Goal: Task Accomplishment & Management: Manage account settings

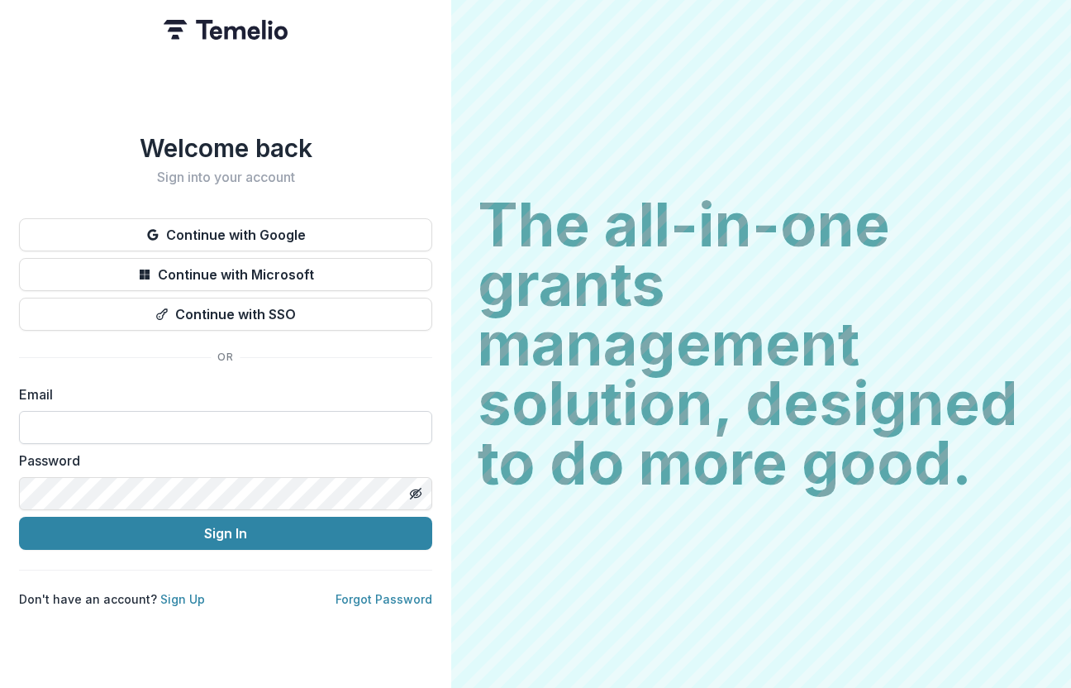
click at [159, 435] on input at bounding box center [225, 427] width 413 height 33
click at [175, 440] on form "**********" at bounding box center [225, 466] width 413 height 165
click at [175, 417] on input "**********" at bounding box center [225, 427] width 413 height 33
click at [174, 416] on input "**********" at bounding box center [225, 427] width 413 height 33
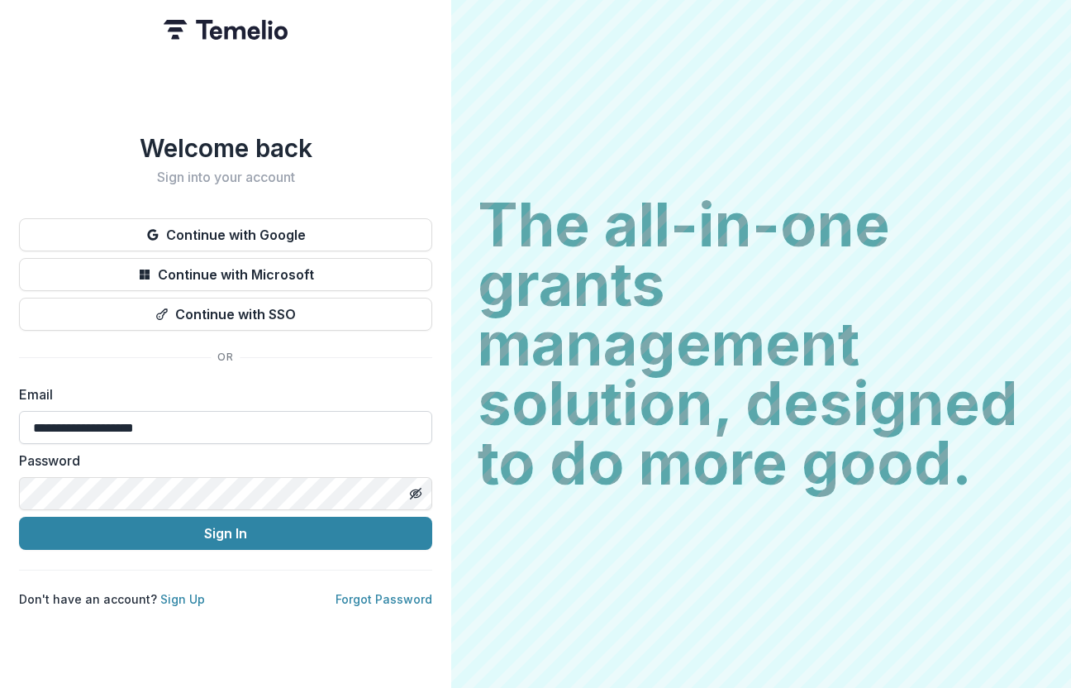
click at [174, 416] on input "**********" at bounding box center [225, 427] width 413 height 33
type input "**********"
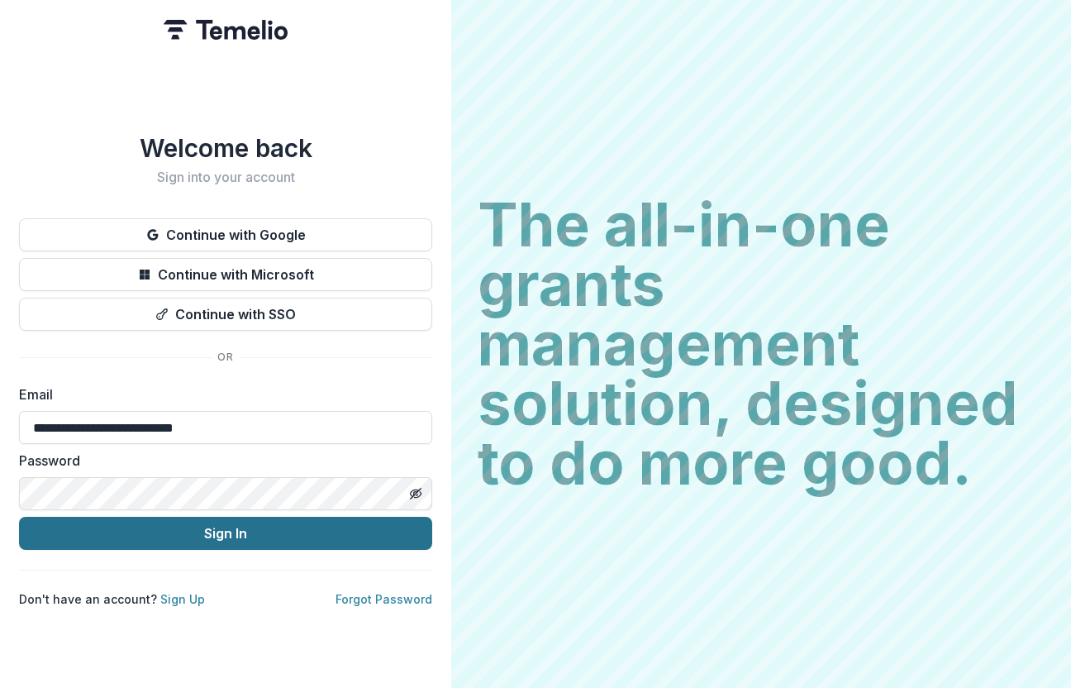
click at [159, 533] on button "Sign In" at bounding box center [225, 532] width 413 height 33
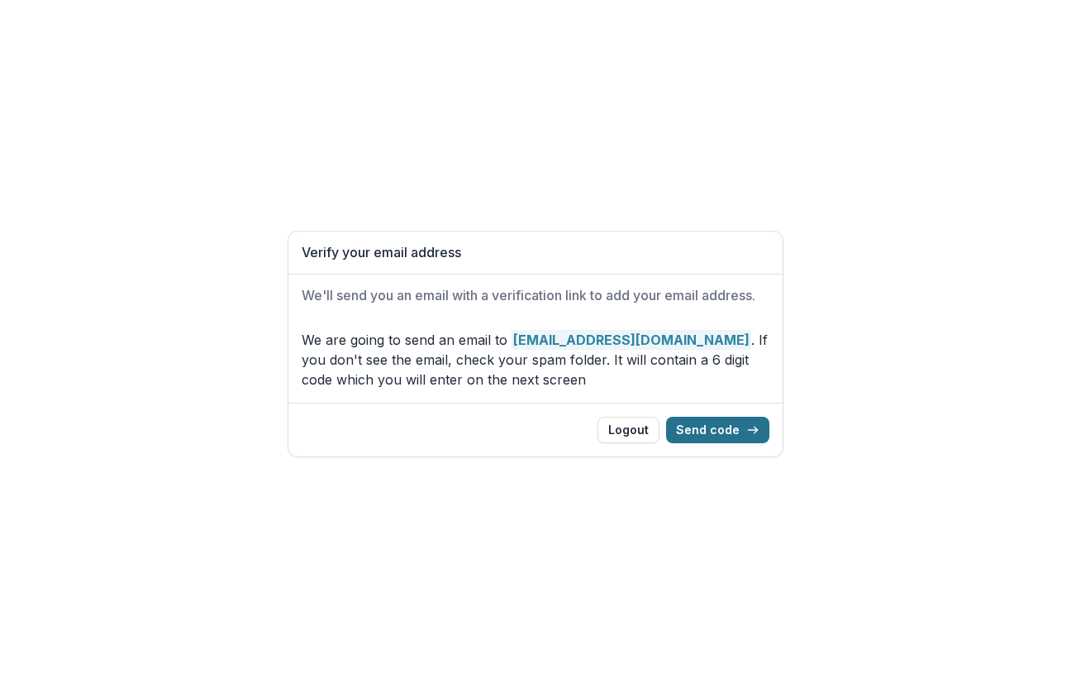
click at [716, 432] on button "Send code" at bounding box center [717, 429] width 103 height 26
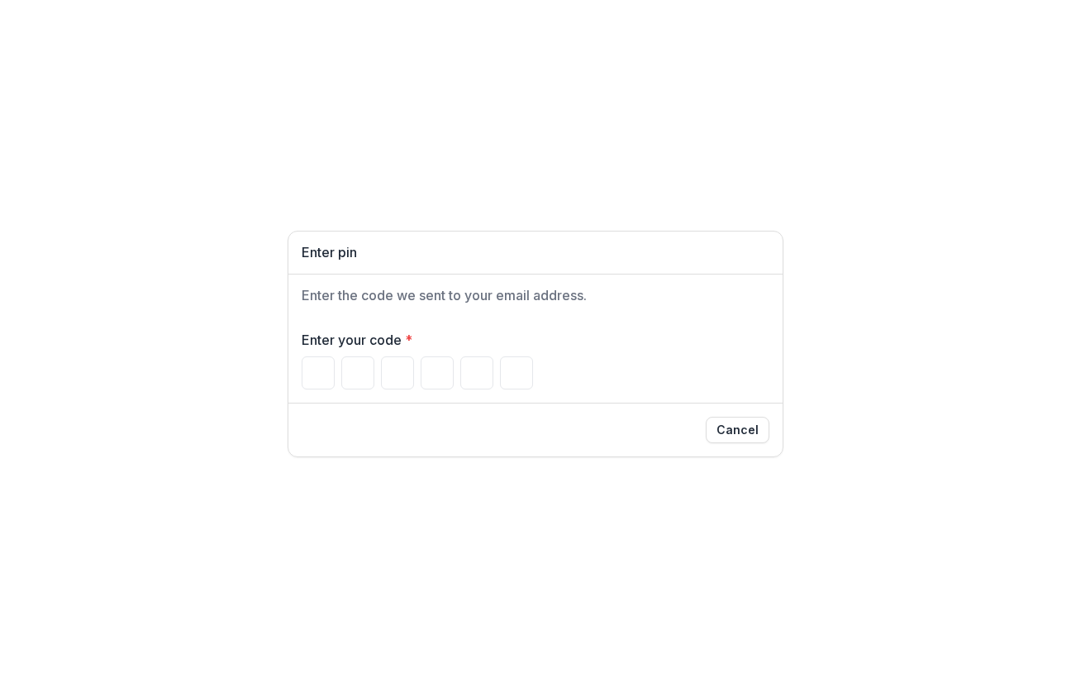
type input "*"
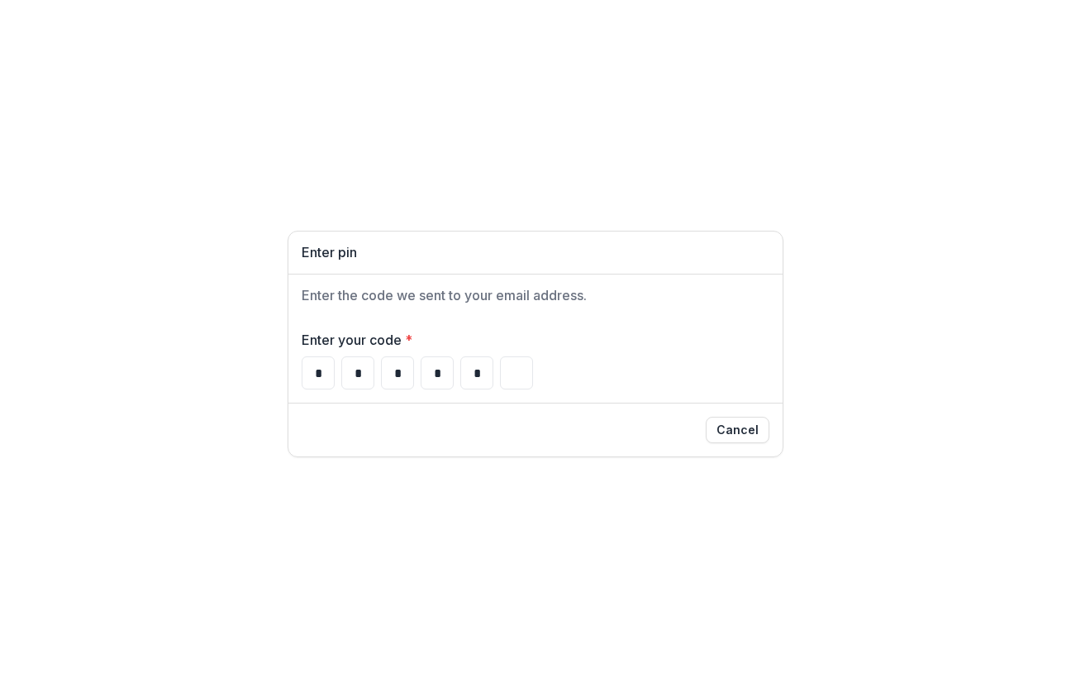
type input "*"
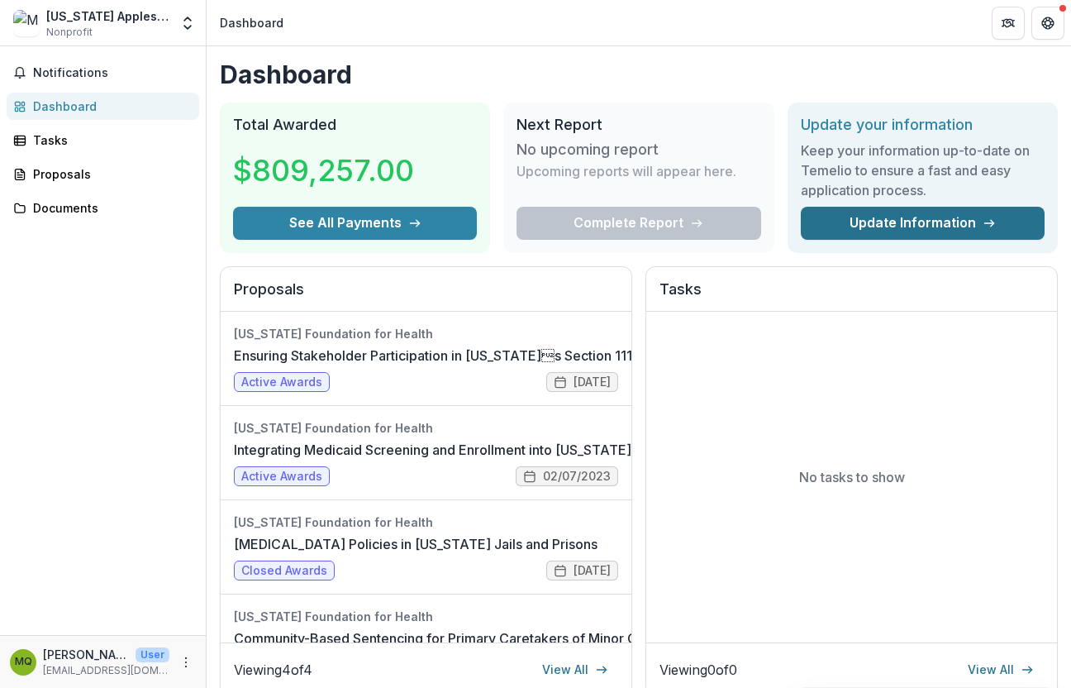
click at [914, 230] on link "Update Information" at bounding box center [923, 223] width 244 height 33
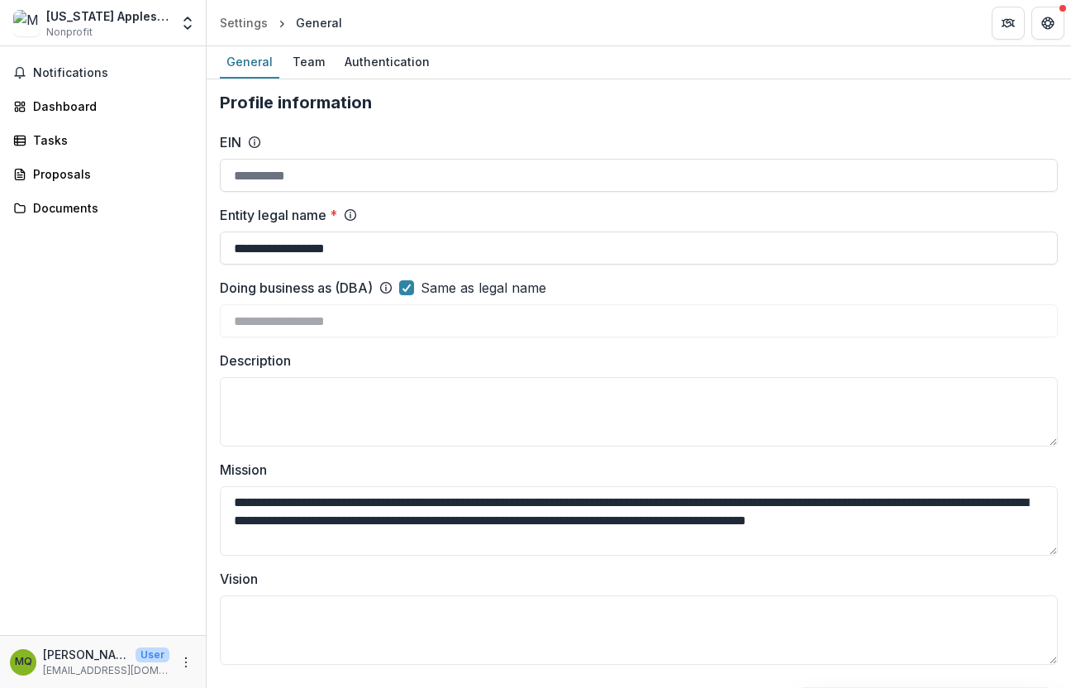
type input "**********"
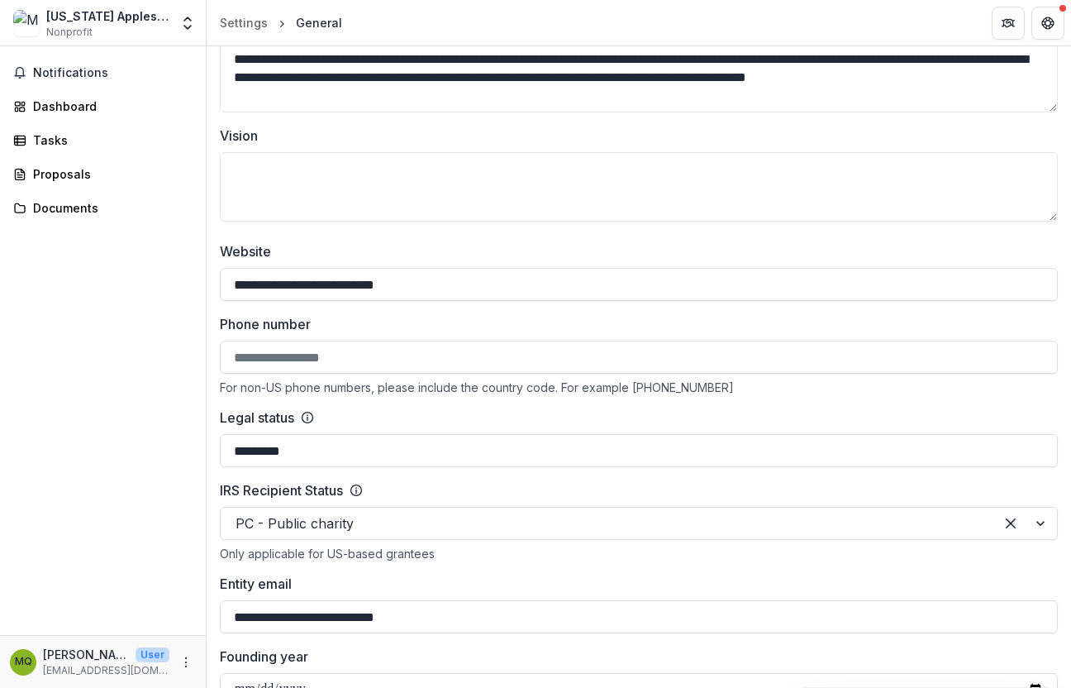
scroll to position [445, 0]
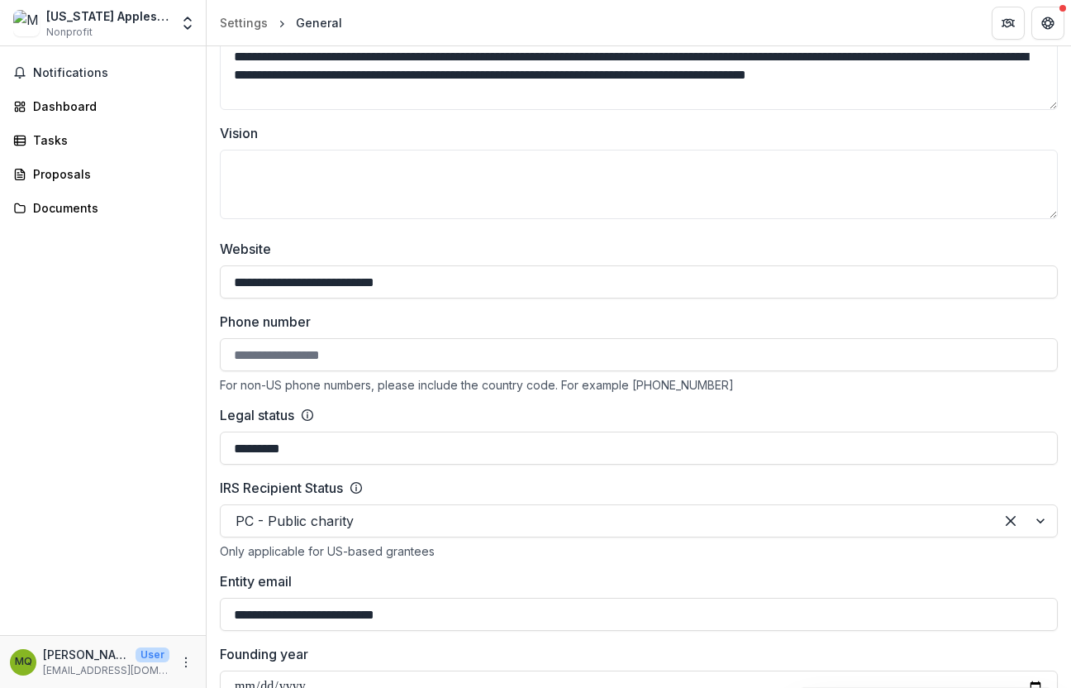
click at [298, 355] on input "Phone number" at bounding box center [639, 354] width 838 height 33
type input "**********"
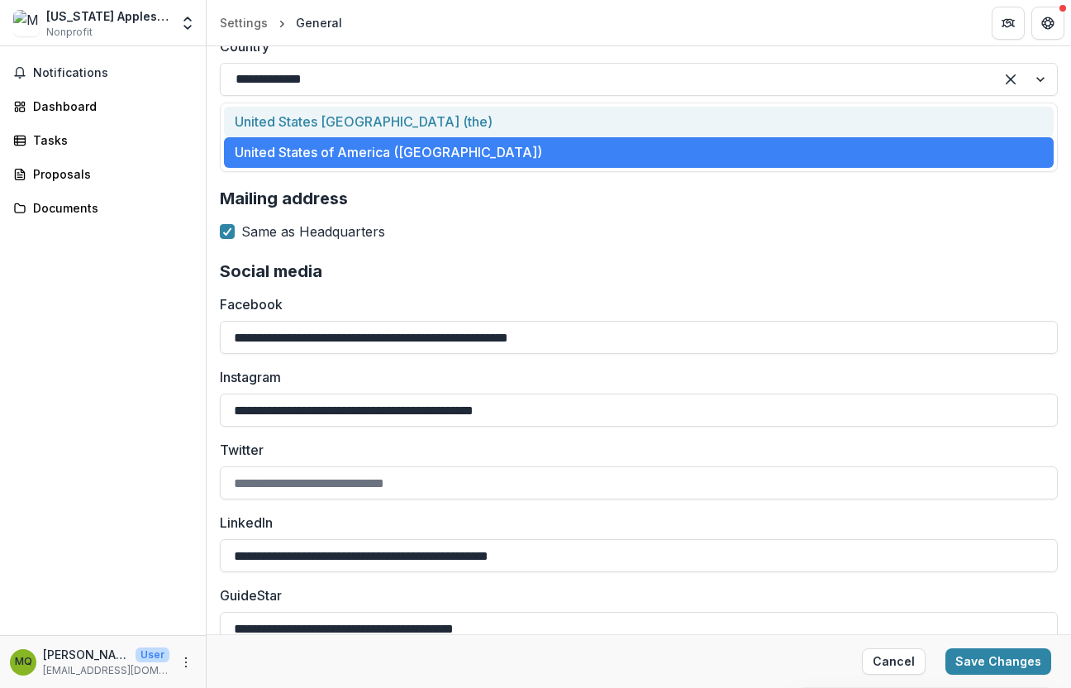
scroll to position [1705, 0]
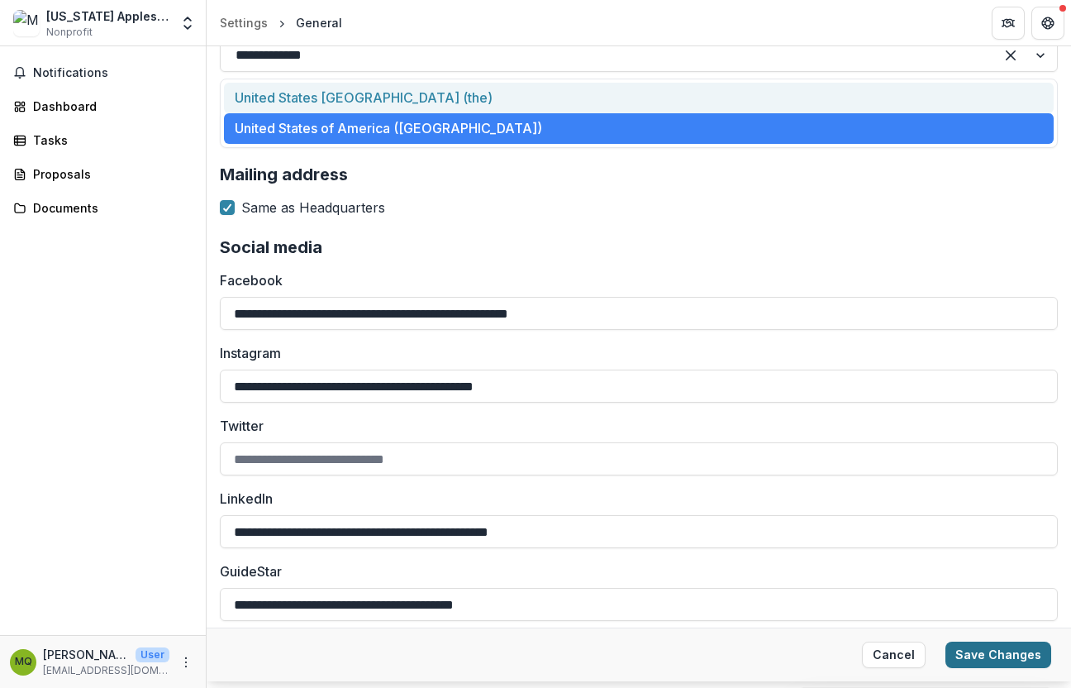
click at [991, 649] on button "Save Changes" at bounding box center [998, 654] width 106 height 26
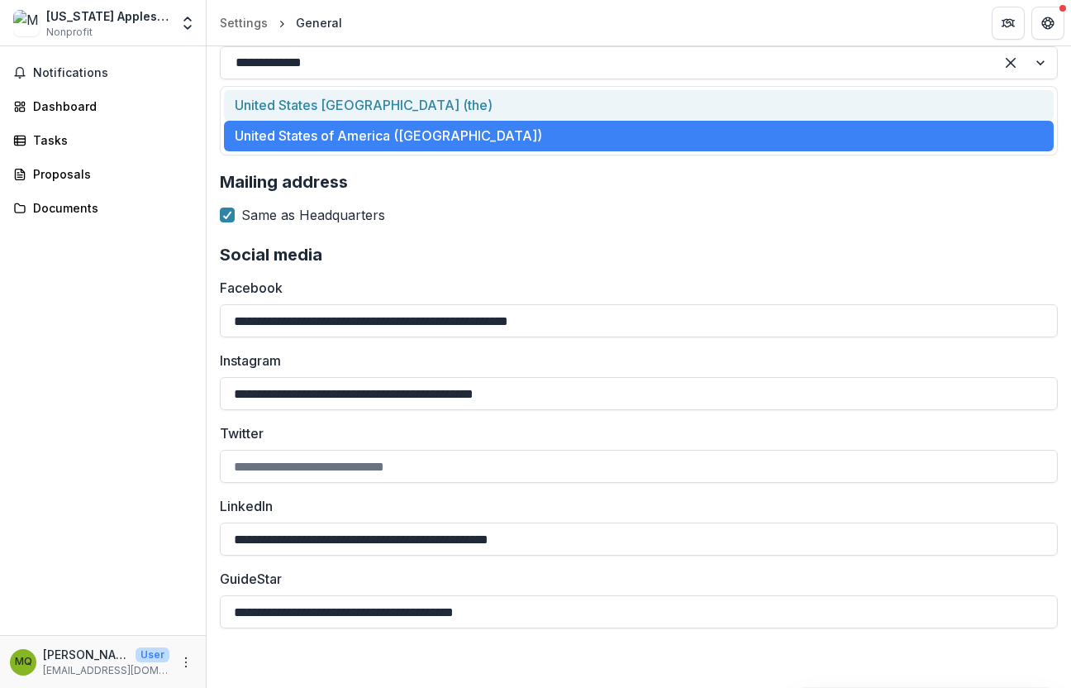
type input "**********"
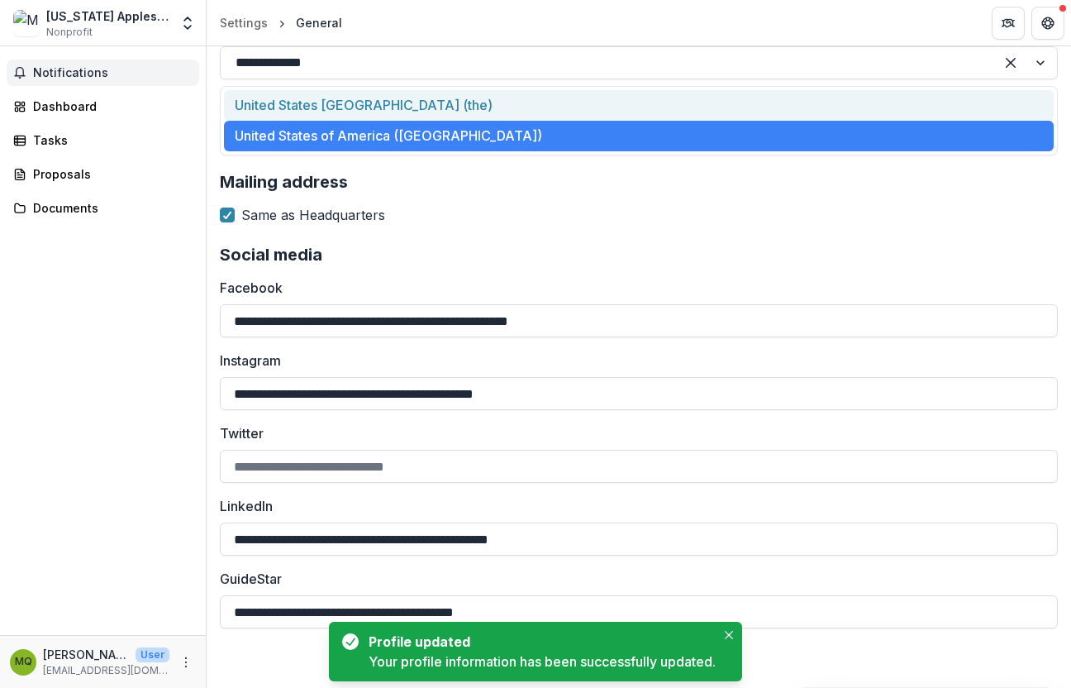
click at [62, 64] on button "Notifications" at bounding box center [103, 72] width 193 height 26
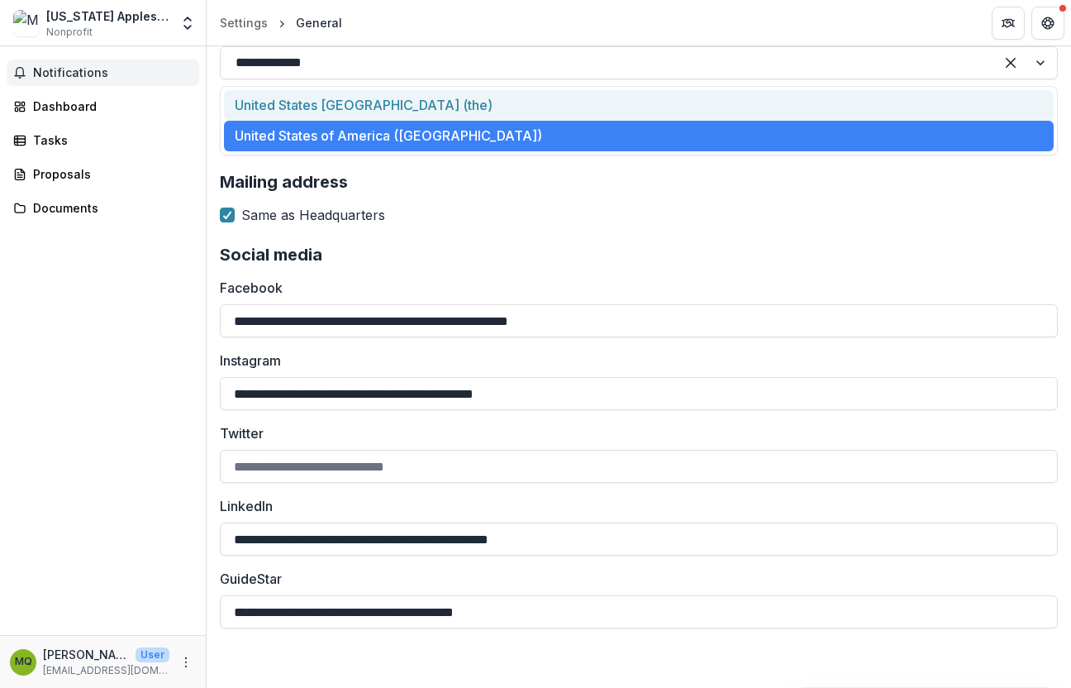
click at [59, 30] on span "Nonprofit" at bounding box center [69, 32] width 46 height 15
click at [35, 21] on img at bounding box center [26, 23] width 26 height 26
click at [63, 17] on div "Missouri Appleseed" at bounding box center [107, 15] width 123 height 17
click at [40, 107] on div "Dashboard" at bounding box center [109, 106] width 153 height 17
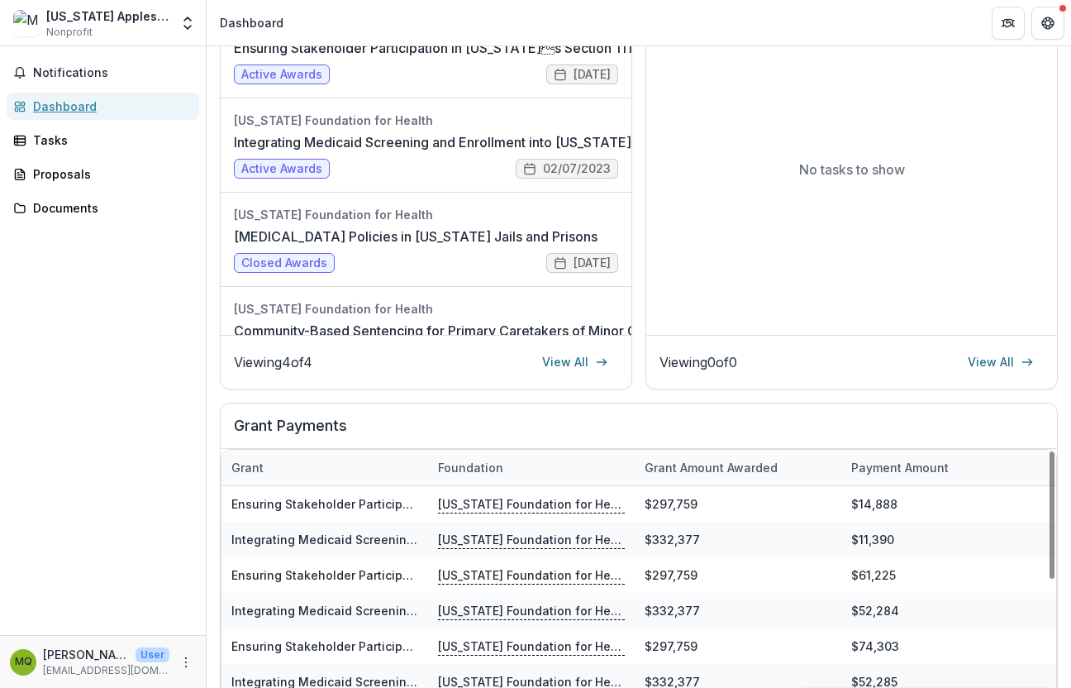
scroll to position [171, 0]
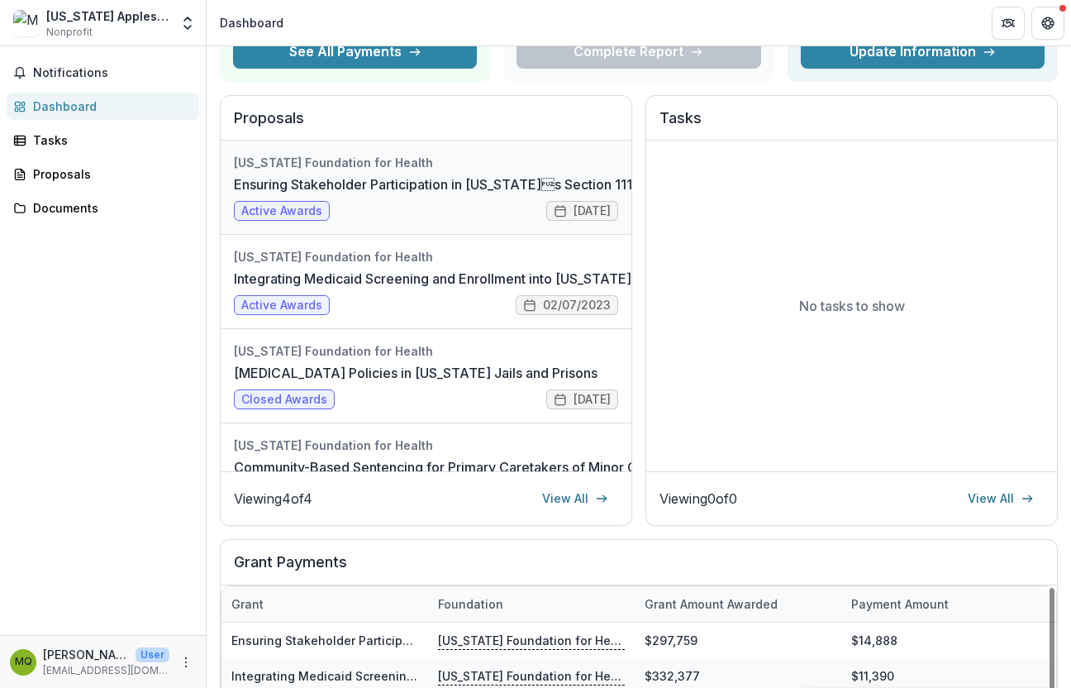
click at [383, 181] on link "Ensuring Stakeholder Participation in Missouris Section 1115 Reentry Opportuni…" at bounding box center [578, 184] width 689 height 20
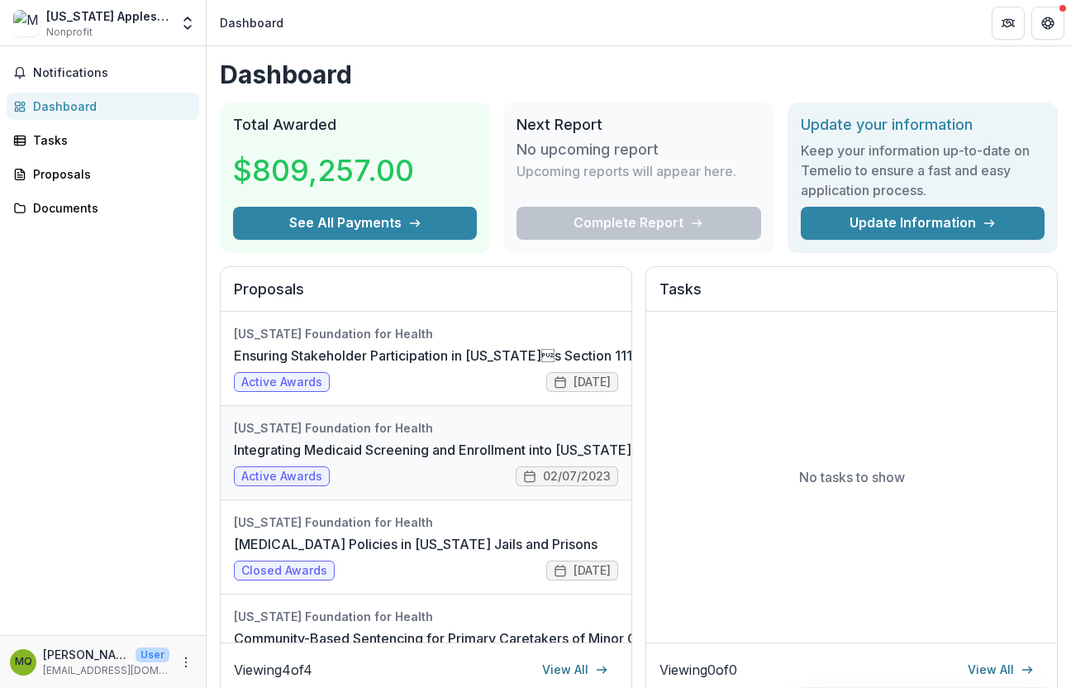
click at [354, 444] on link "Integrating Medicaid Screening and Enrollment into Missouri County Jails" at bounding box center [518, 450] width 568 height 20
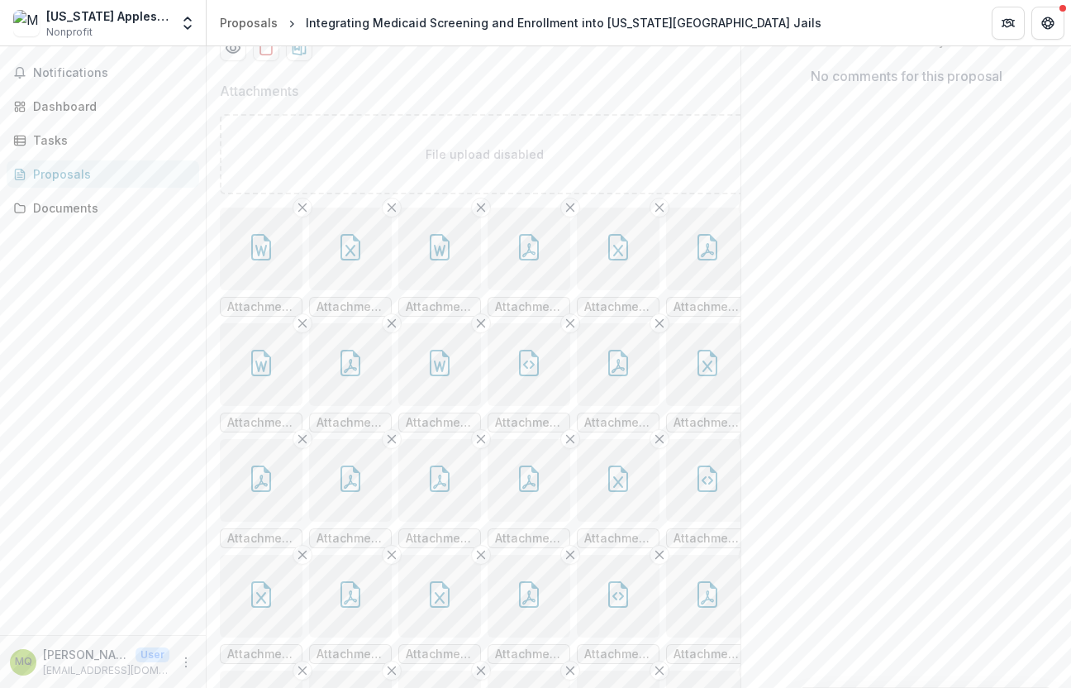
scroll to position [346, 0]
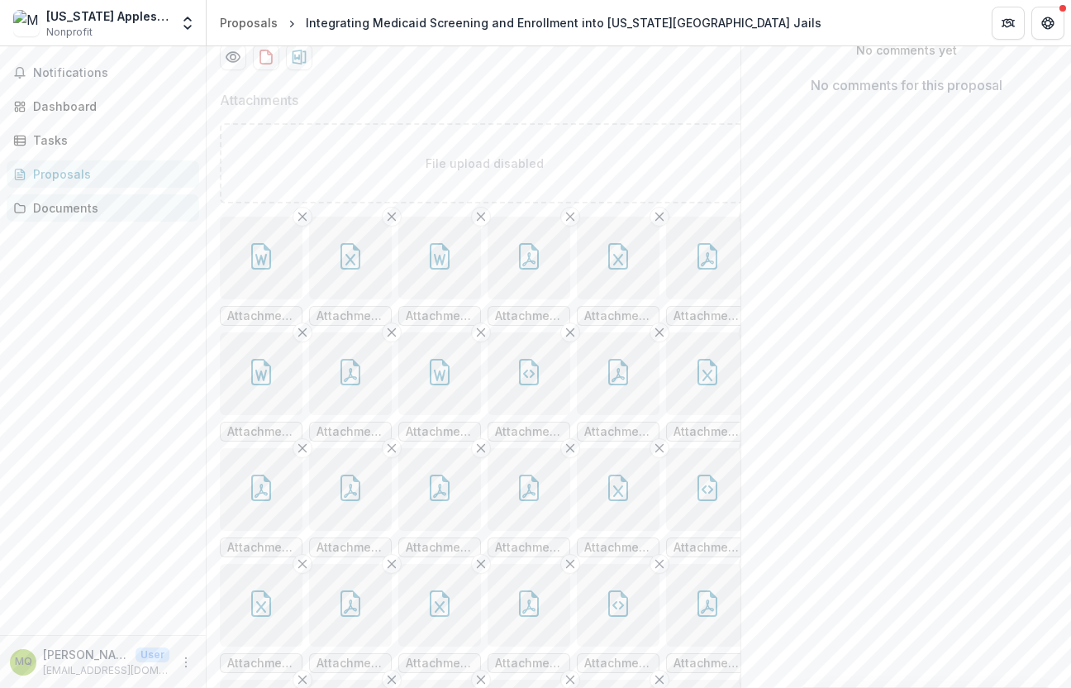
click at [70, 216] on link "Documents" at bounding box center [103, 207] width 193 height 27
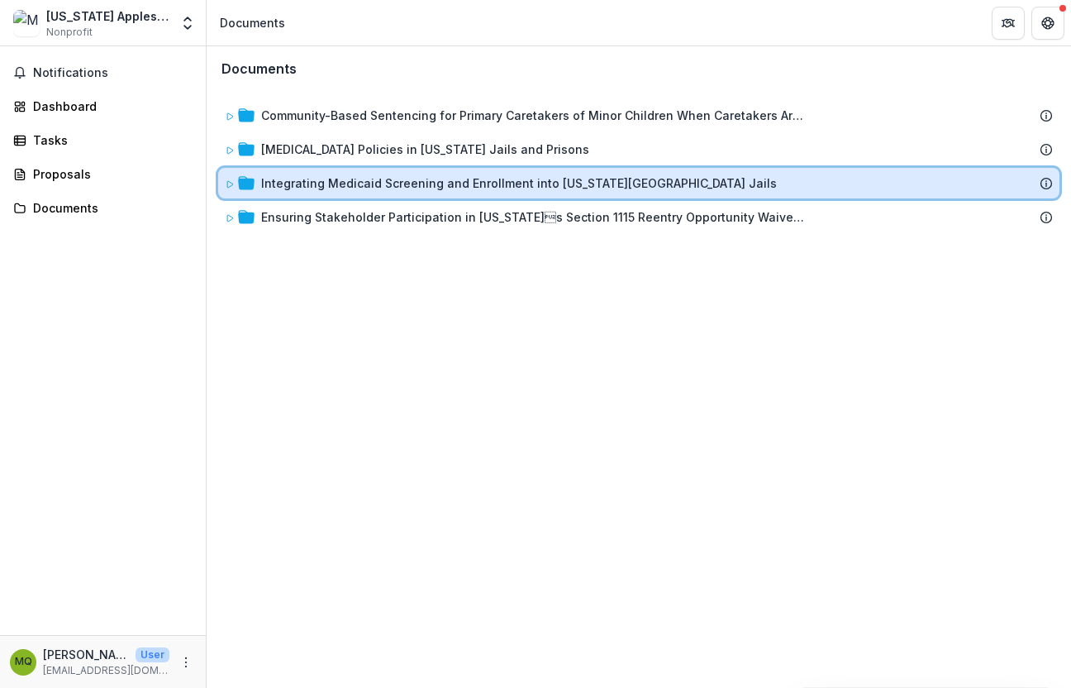
click at [231, 185] on icon at bounding box center [230, 184] width 6 height 7
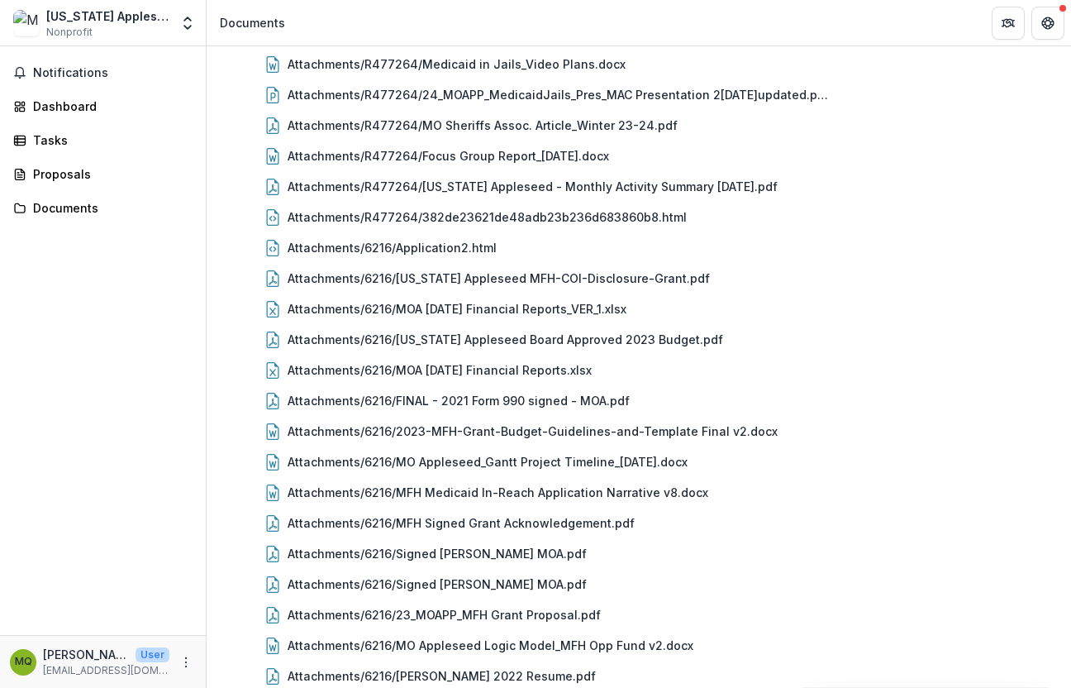
scroll to position [1146, 0]
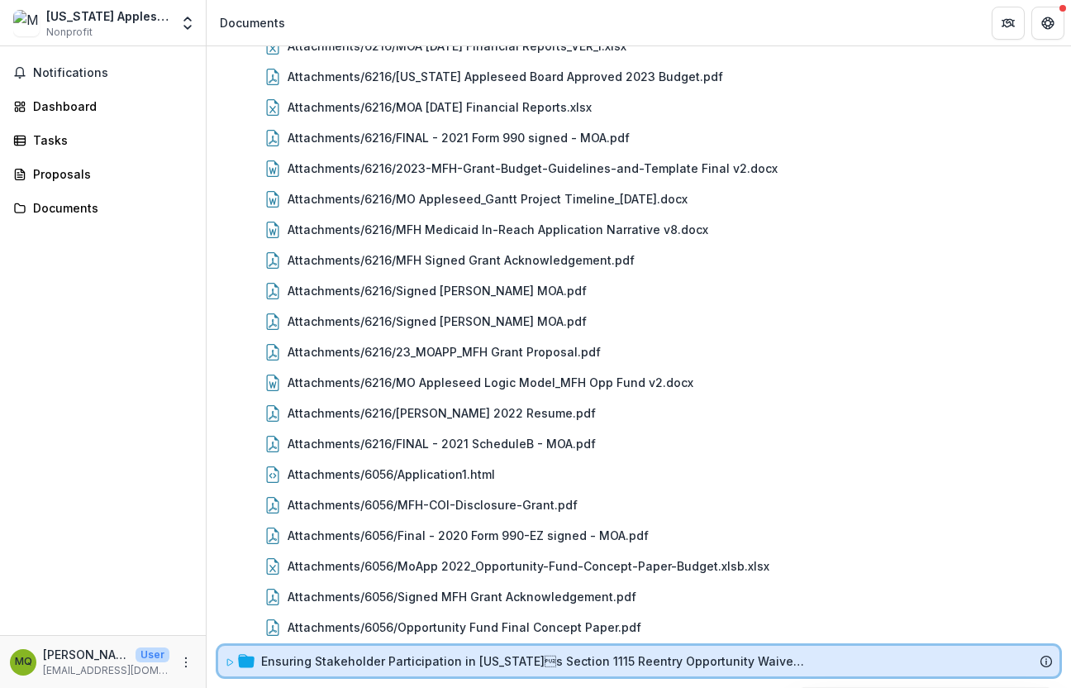
click at [231, 659] on icon at bounding box center [230, 662] width 10 height 10
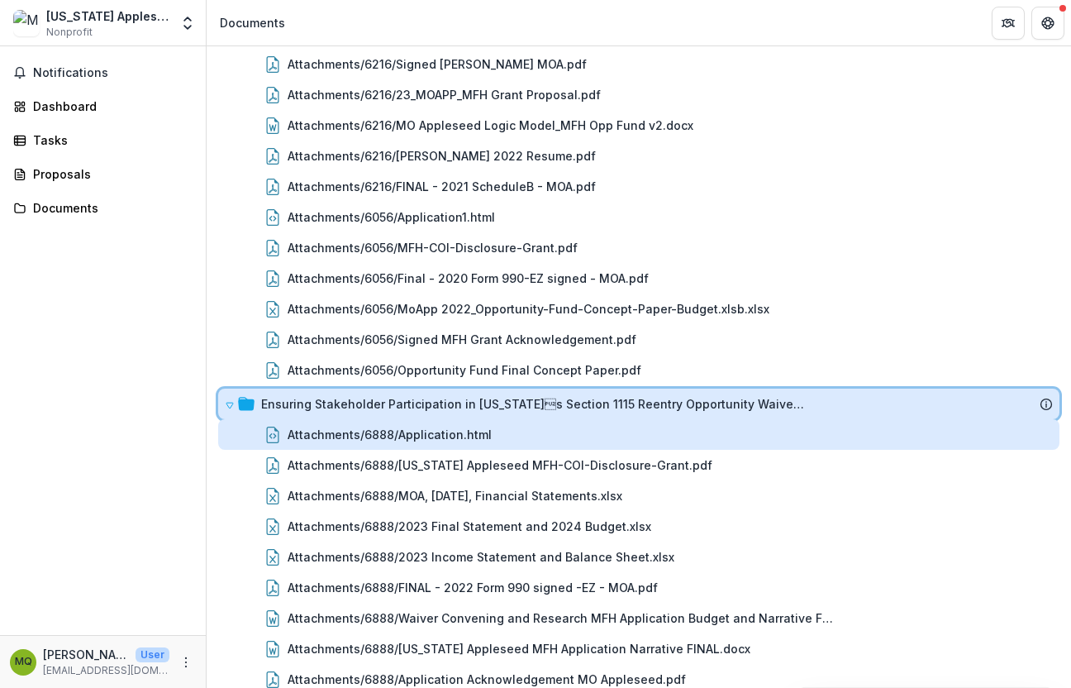
scroll to position [1425, 0]
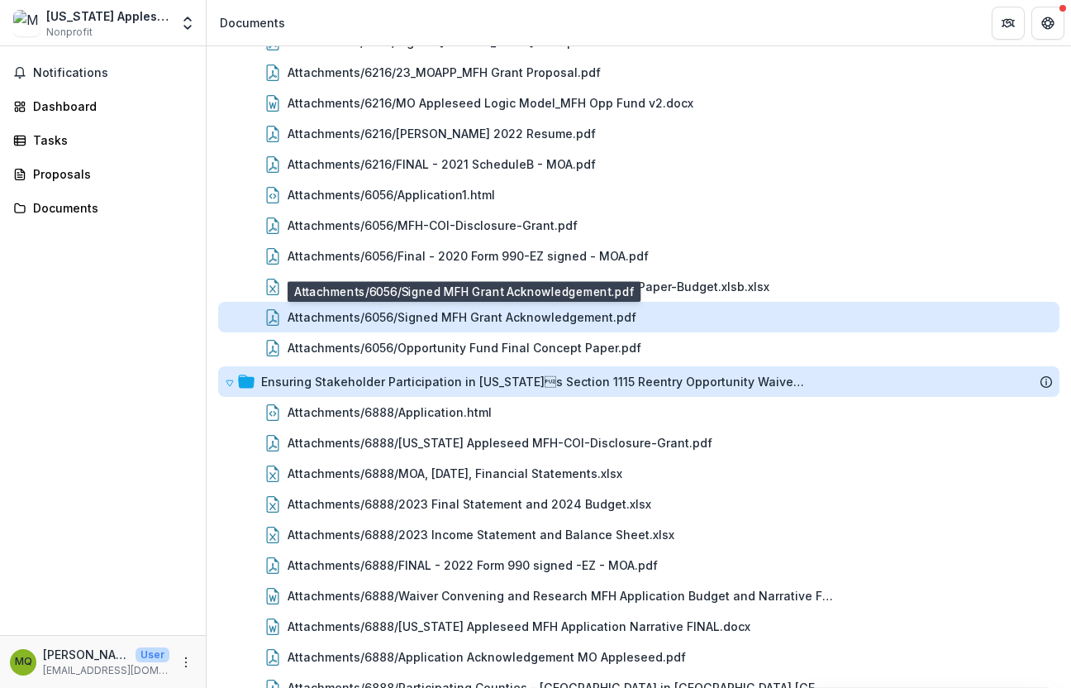
click at [461, 325] on div "Attachments/6056/Signed MFH Grant Acknowledgement.pdf" at bounding box center [462, 316] width 349 height 17
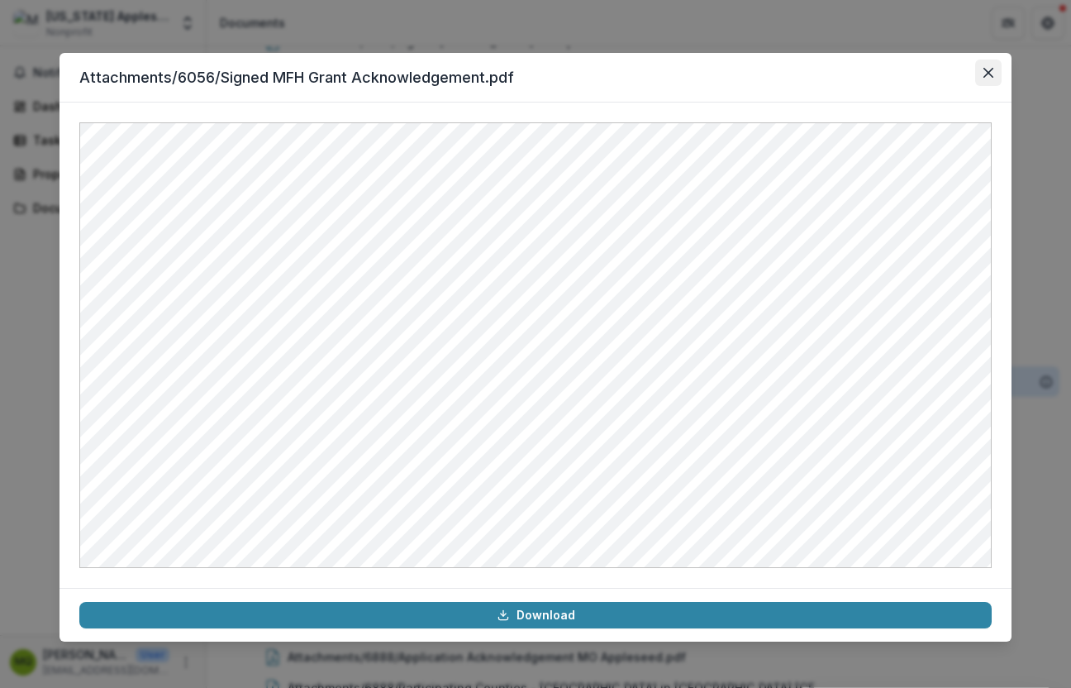
click at [983, 74] on icon "Close" at bounding box center [988, 73] width 10 height 10
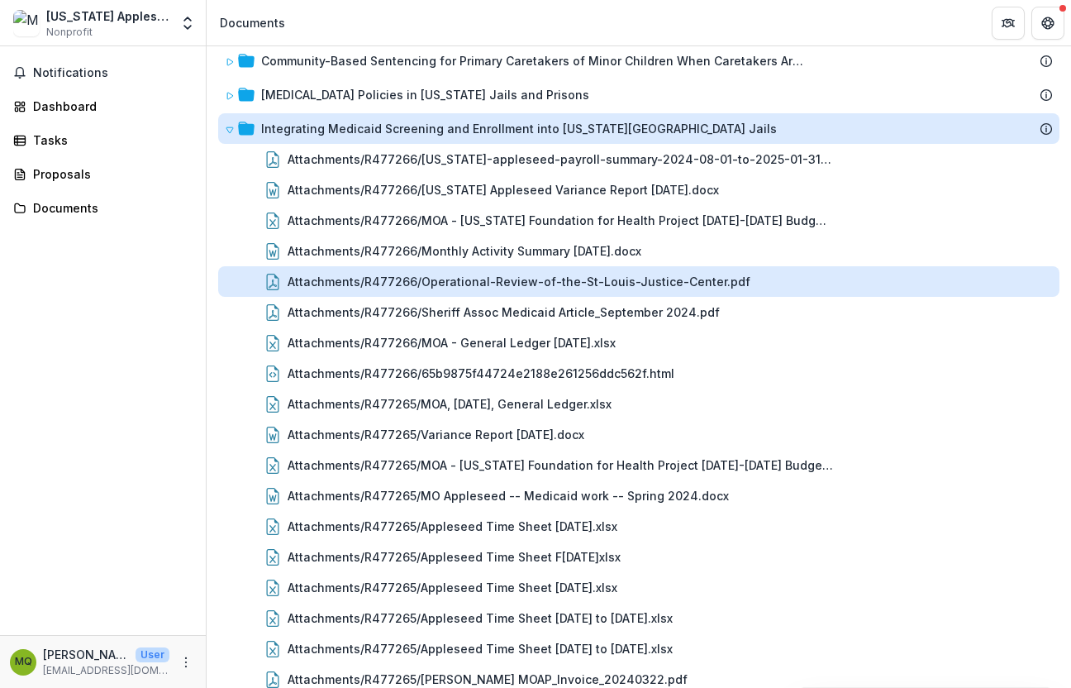
scroll to position [0, 0]
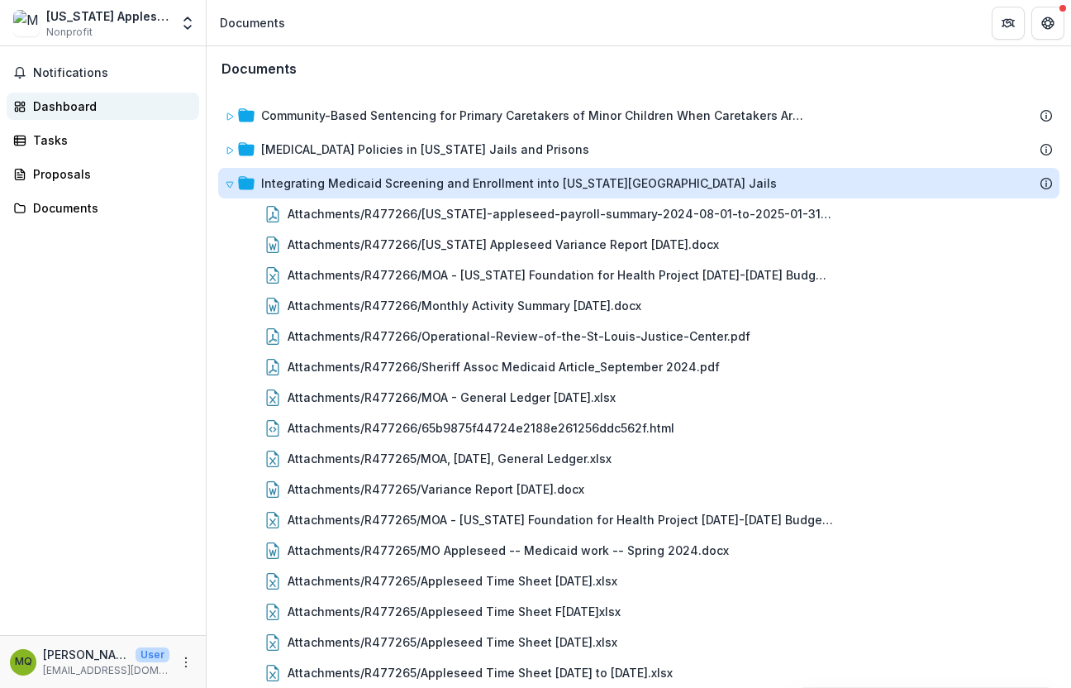
click at [53, 99] on div "Dashboard" at bounding box center [109, 106] width 153 height 17
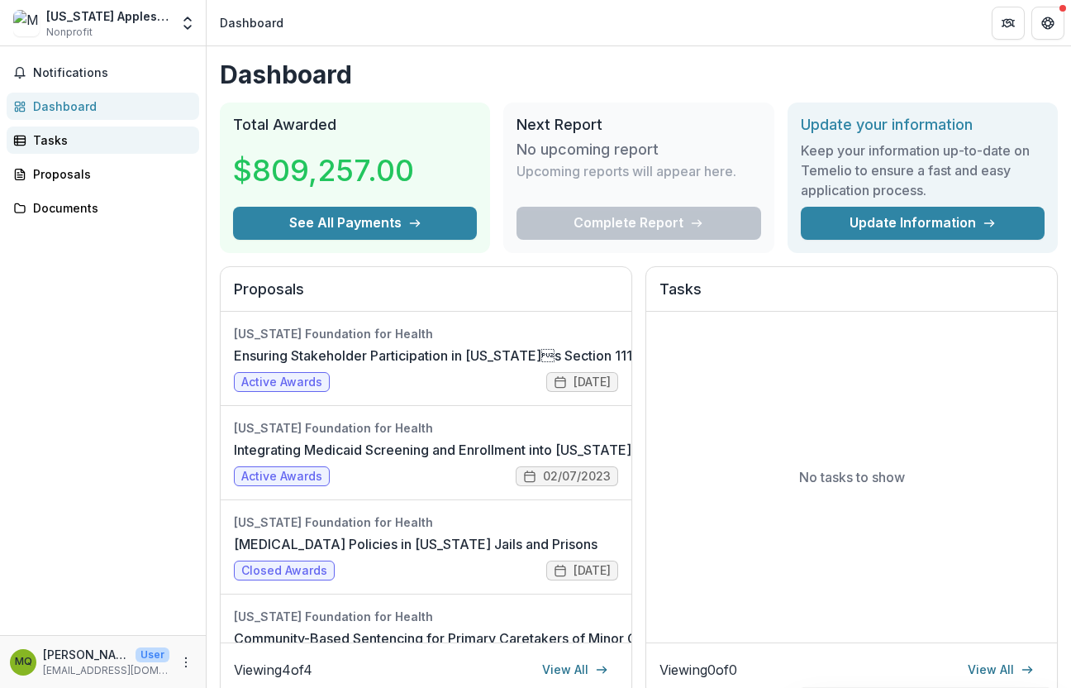
click at [45, 138] on div "Tasks" at bounding box center [109, 139] width 153 height 17
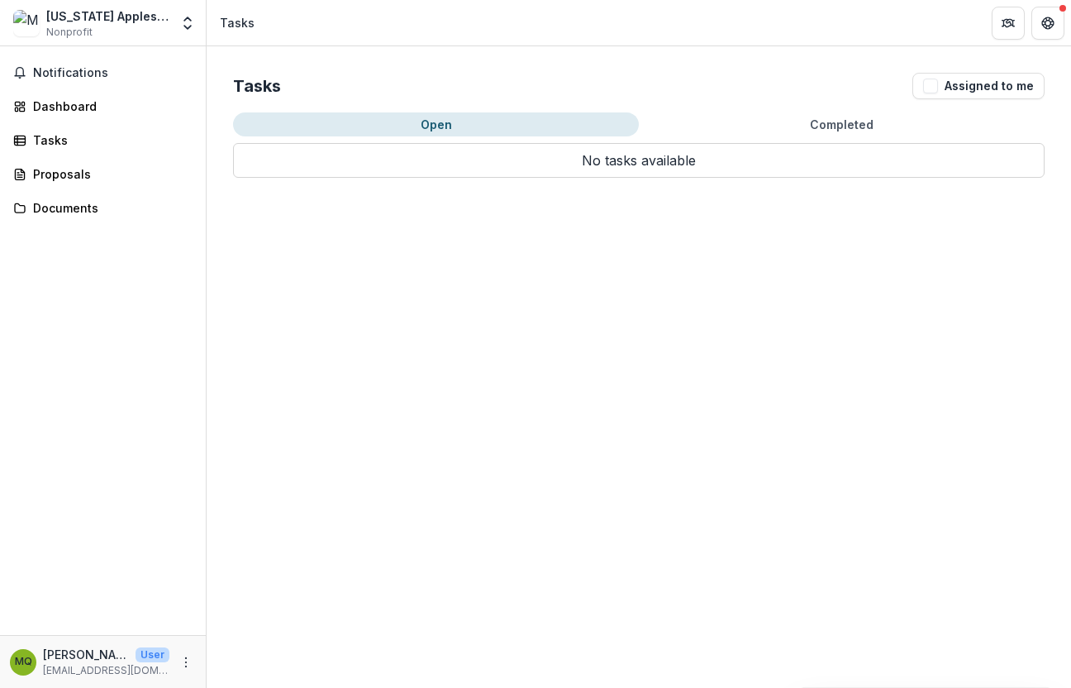
click at [849, 117] on button "Completed" at bounding box center [842, 124] width 406 height 24
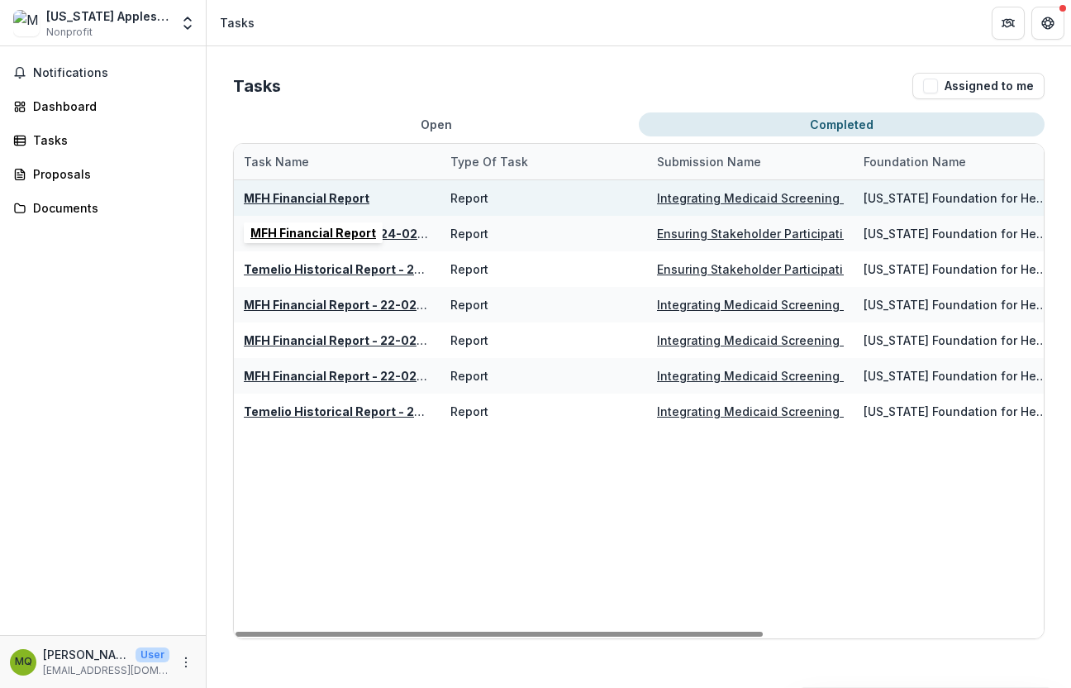
click at [321, 200] on u "MFH Financial Report" at bounding box center [307, 198] width 126 height 14
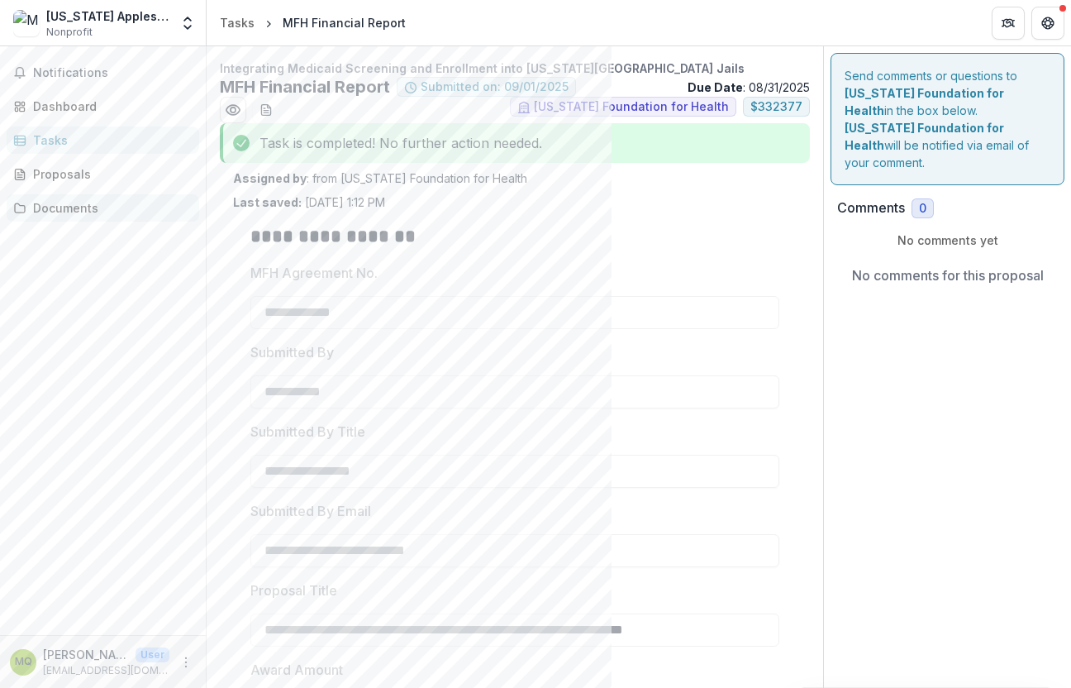
click at [89, 203] on div "Documents" at bounding box center [109, 207] width 153 height 17
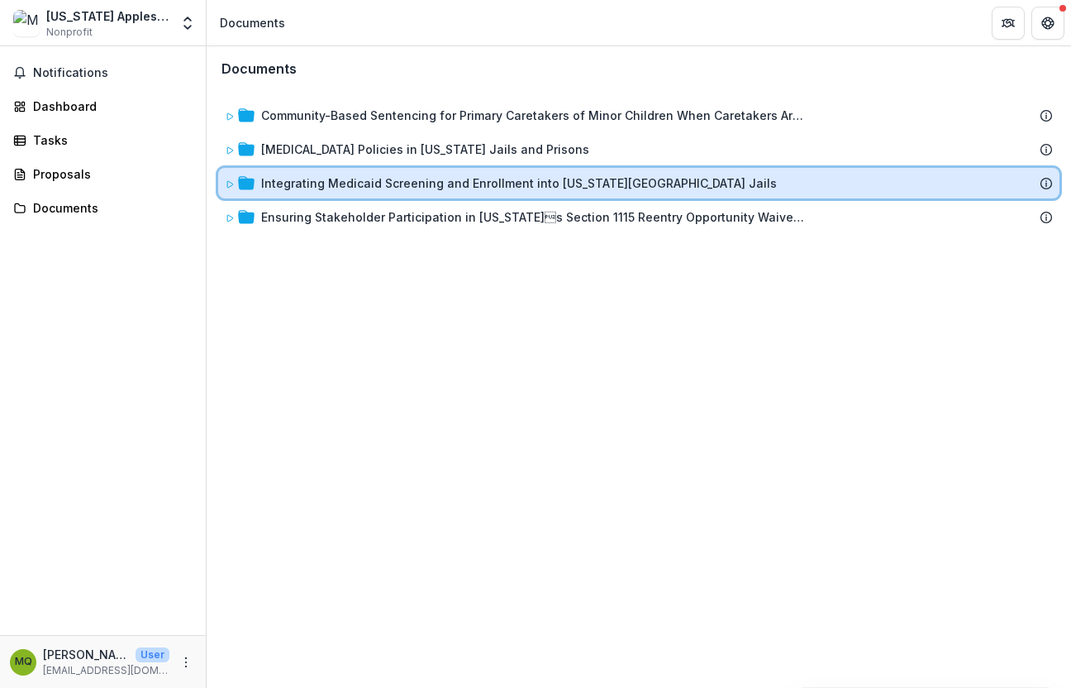
click at [235, 183] on div at bounding box center [240, 182] width 30 height 17
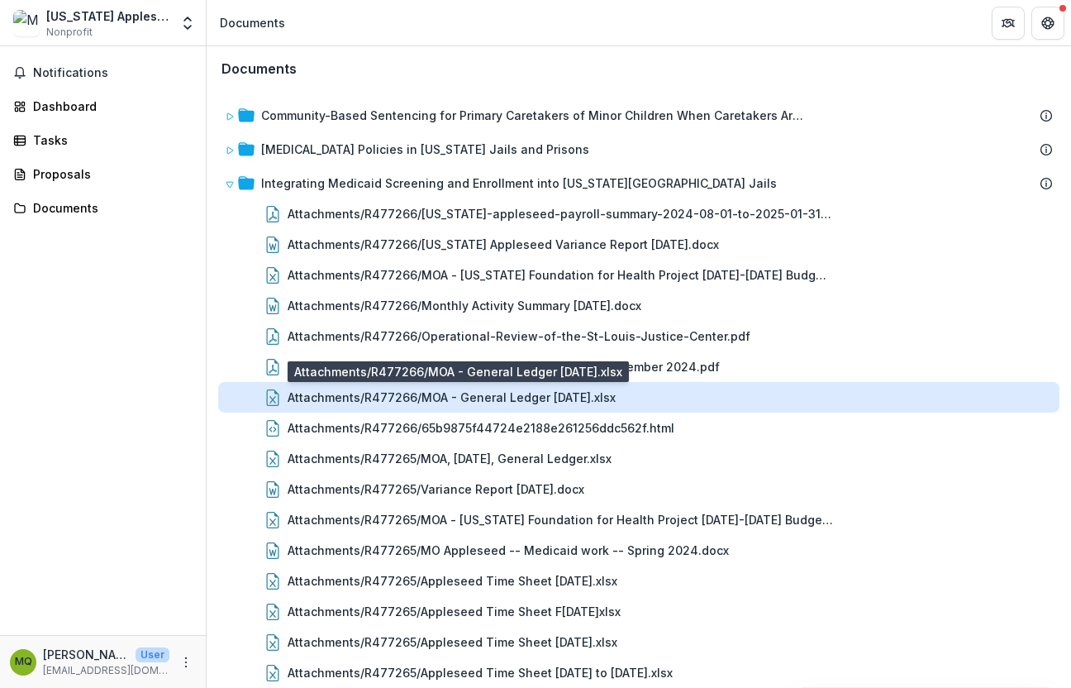
click at [564, 405] on div "Attachments/R477266/MOA - General Ledger 01.31.25.xlsx" at bounding box center [452, 396] width 328 height 17
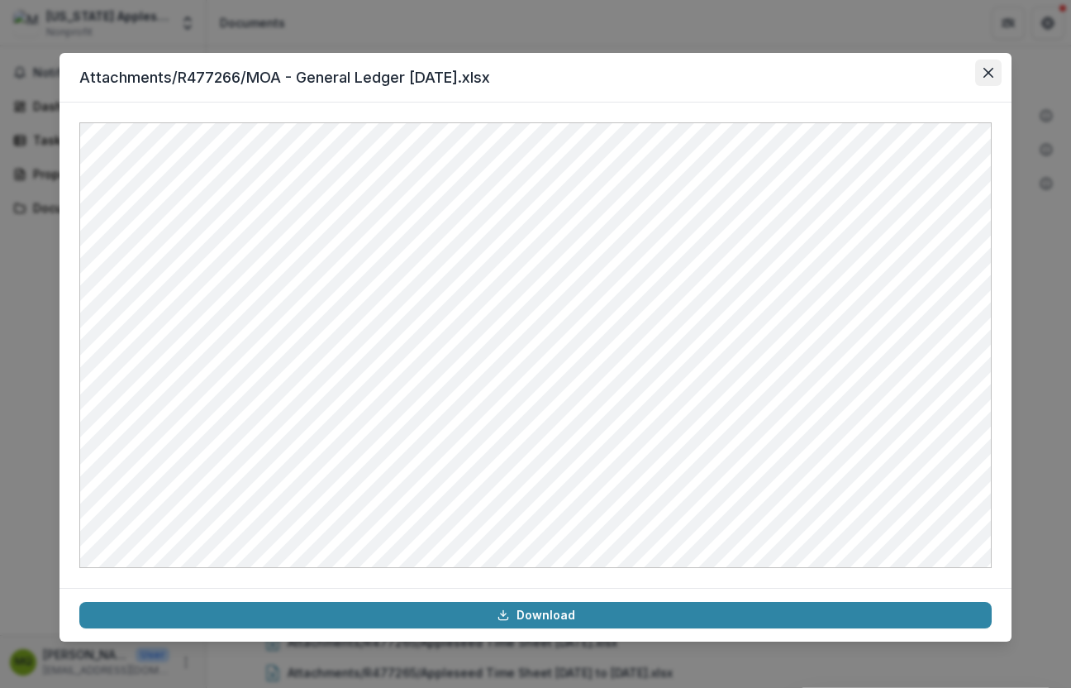
click at [984, 78] on button "Close" at bounding box center [988, 72] width 26 height 26
